Goal: Task Accomplishment & Management: Use online tool/utility

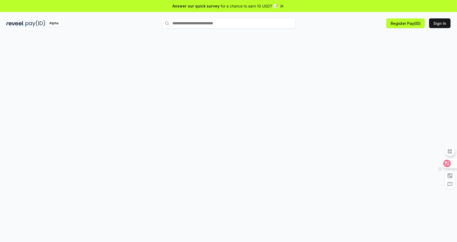
click at [450, 162] on icon at bounding box center [446, 163] width 7 height 7
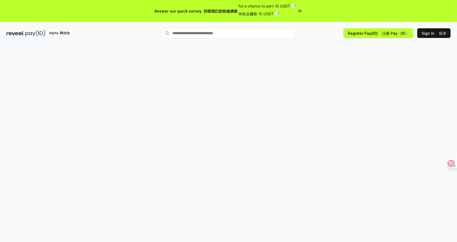
click at [432, 22] on div "Answer our quick survey 回答我们的快速调查 for a chance to earn 10 USDT 📝 有机会赚取 10 USDT 📝" at bounding box center [228, 11] width 457 height 22
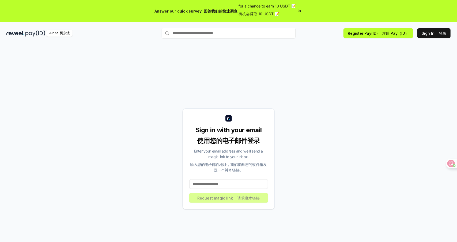
click at [224, 188] on input at bounding box center [228, 185] width 79 height 10
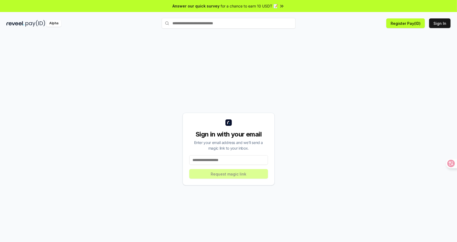
click at [226, 161] on input at bounding box center [228, 160] width 79 height 10
type input "**********"
click at [227, 173] on button "Request magic link" at bounding box center [228, 174] width 79 height 10
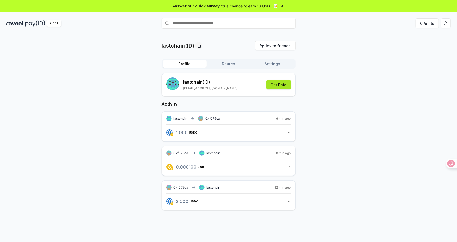
click at [279, 86] on button "Get Paid" at bounding box center [278, 85] width 25 height 10
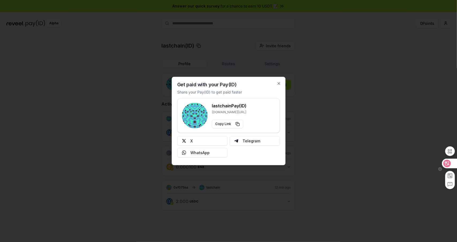
click at [445, 161] on icon at bounding box center [446, 163] width 7 height 7
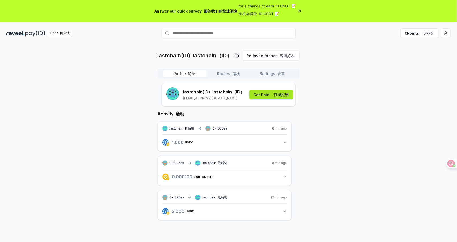
click at [262, 94] on button "Get Paid 获得报酬" at bounding box center [271, 95] width 44 height 10
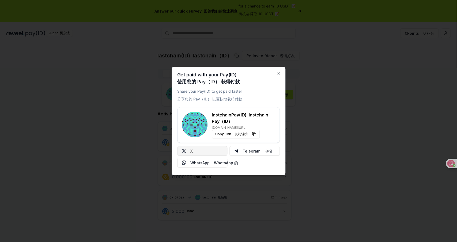
click at [214, 151] on button "X" at bounding box center [202, 151] width 50 height 10
click at [281, 71] on div "Get paid with your Pay(ID) 使用您的 Pay（ID） 获得付款 Share your Pay(ID) to get paid fas…" at bounding box center [229, 121] width 114 height 109
click at [280, 73] on icon "button" at bounding box center [278, 73] width 4 height 4
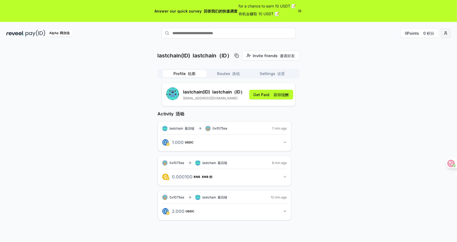
click at [449, 31] on html "Answer our quick survey 回答我们的快速调查 for a chance to earn 10 USDT 📝 有机会赚取 10 USDT …" at bounding box center [228, 121] width 457 height 242
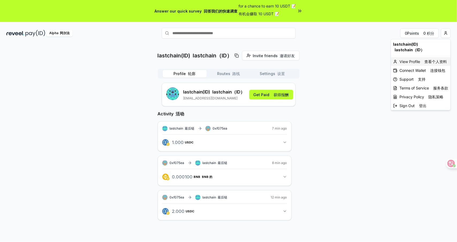
click at [424, 63] on font at bounding box center [423, 61] width 2 height 5
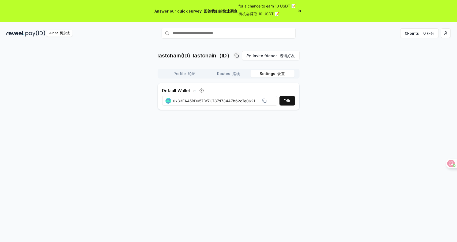
click at [269, 76] on button "Settings 设置" at bounding box center [272, 73] width 44 height 7
click at [238, 72] on font "路线" at bounding box center [235, 73] width 7 height 5
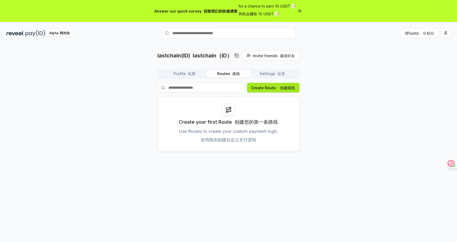
click at [285, 87] on font "创建路线" at bounding box center [287, 88] width 15 height 5
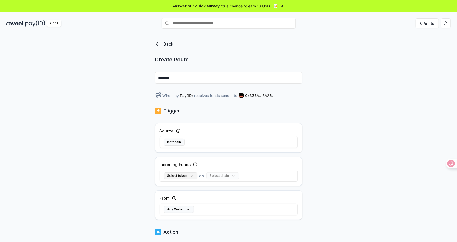
click at [179, 176] on button "Select token" at bounding box center [180, 176] width 33 height 7
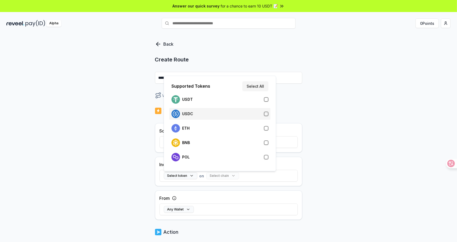
click at [204, 113] on div "USDC" at bounding box center [219, 114] width 97 height 9
click at [214, 175] on button "Select chain" at bounding box center [212, 176] width 33 height 7
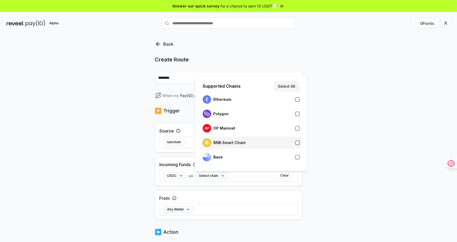
click at [249, 139] on div "BNB Smart Chain" at bounding box center [251, 143] width 97 height 9
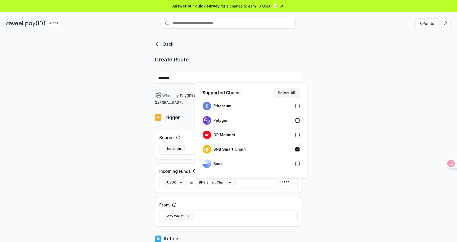
click at [238, 191] on div "Incoming Funds USDC on BNB Smart Chain Clear" at bounding box center [228, 178] width 147 height 29
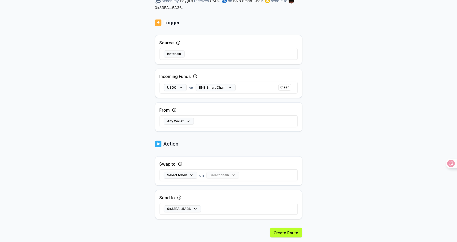
scroll to position [107, 0]
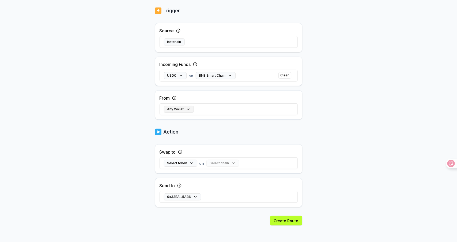
click at [178, 107] on button "Any Wallet" at bounding box center [179, 109] width 30 height 7
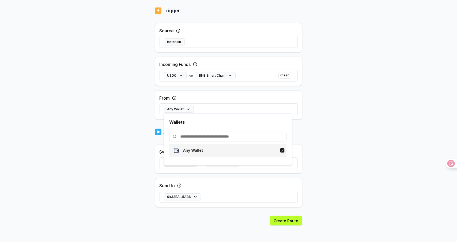
click at [202, 151] on p "Any Wallet" at bounding box center [193, 150] width 20 height 4
click at [286, 104] on div "Any Wallet" at bounding box center [228, 110] width 138 height 16
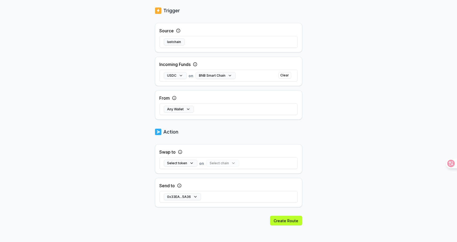
scroll to position [108, 0]
click at [185, 161] on button "Select token" at bounding box center [180, 162] width 33 height 7
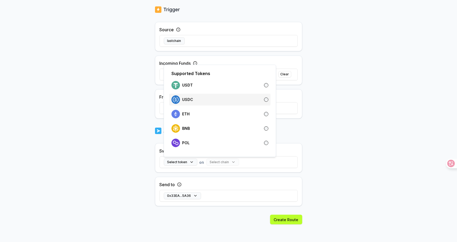
click at [204, 100] on div "USDC" at bounding box center [219, 100] width 97 height 9
click at [356, 138] on div "Back Create Route ******** When my Pay(ID) receives USDC on BNB Smart Chain swa…" at bounding box center [228, 35] width 457 height 227
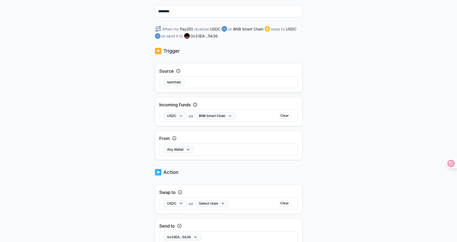
scroll to position [0, 0]
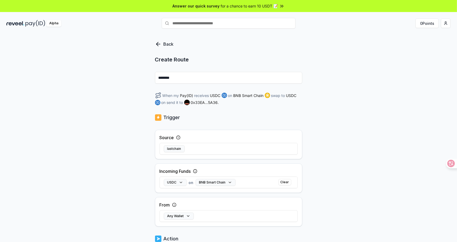
click at [156, 45] on icon at bounding box center [158, 44] width 6 height 6
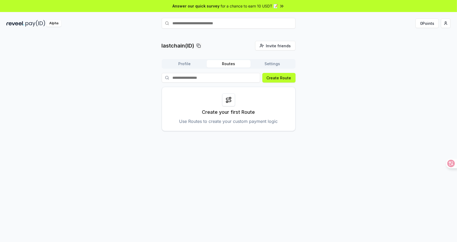
click at [179, 60] on div "Profile Routes Settings" at bounding box center [229, 64] width 134 height 10
click at [181, 62] on button "Profile" at bounding box center [185, 63] width 44 height 7
